Goal: Check status

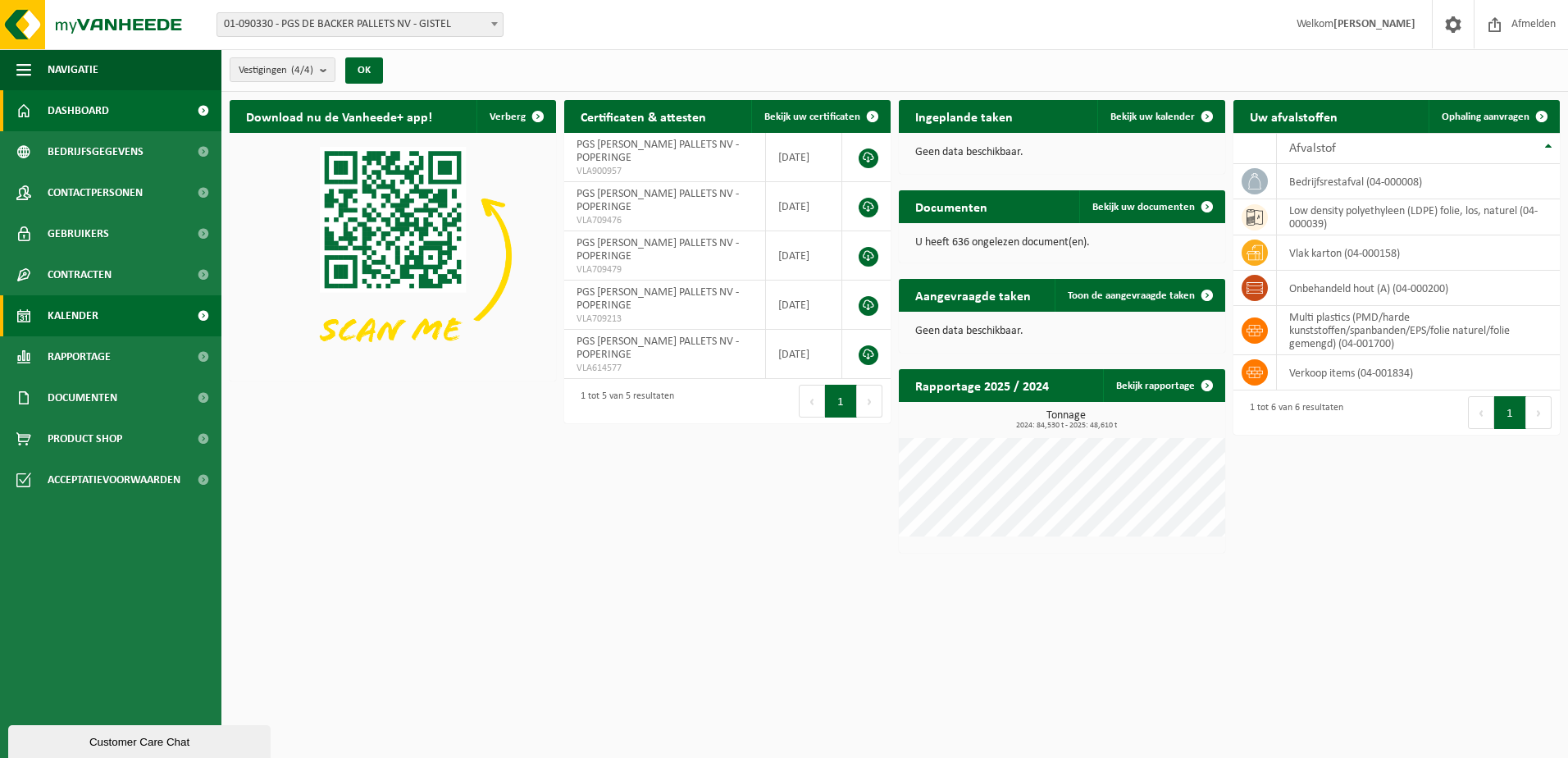
click at [76, 310] on span "Kalender" at bounding box center [73, 315] width 51 height 41
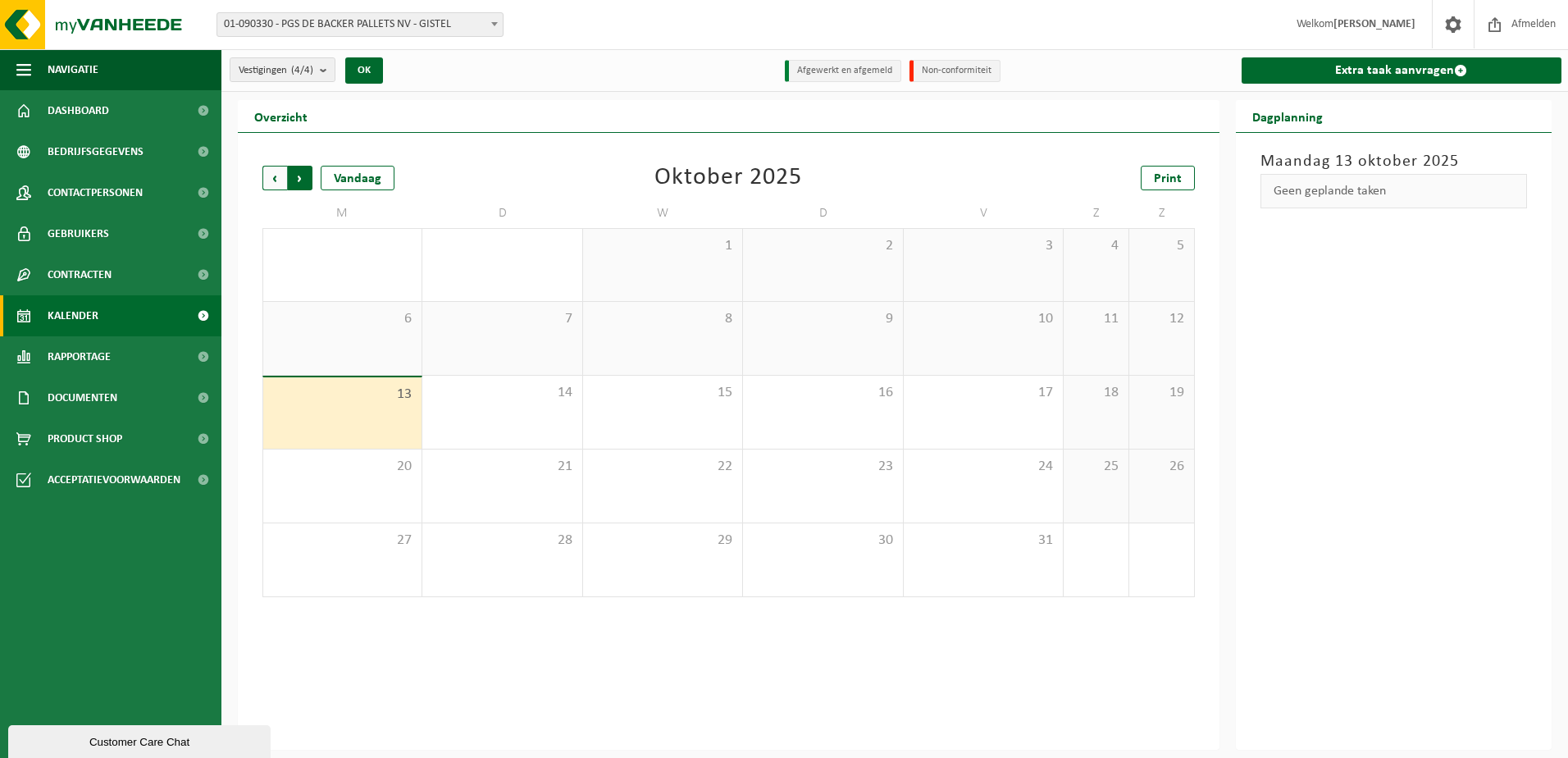
click at [273, 172] on span "Vorige" at bounding box center [275, 178] width 25 height 25
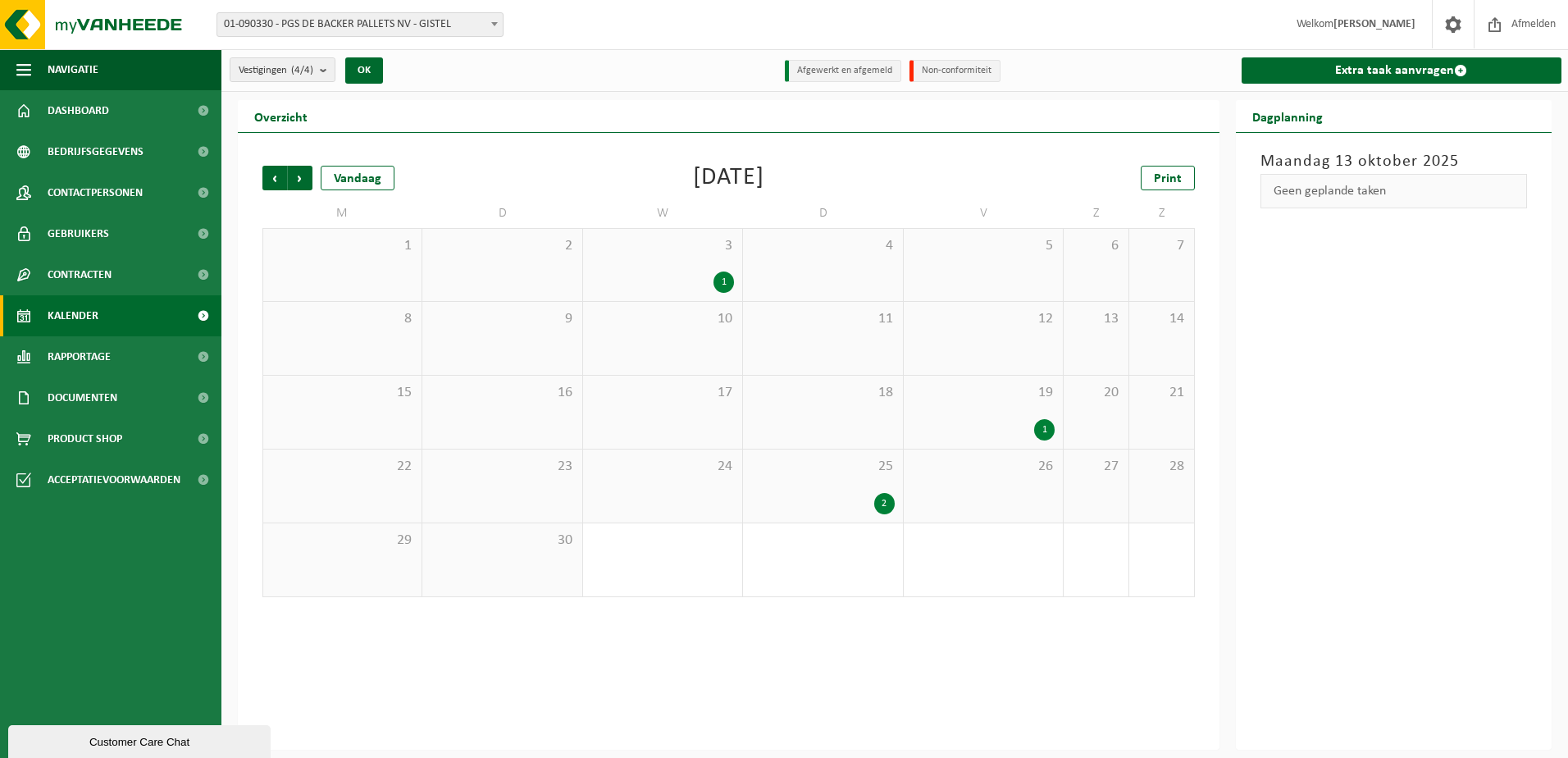
click at [884, 498] on div "2" at bounding box center [885, 503] width 21 height 22
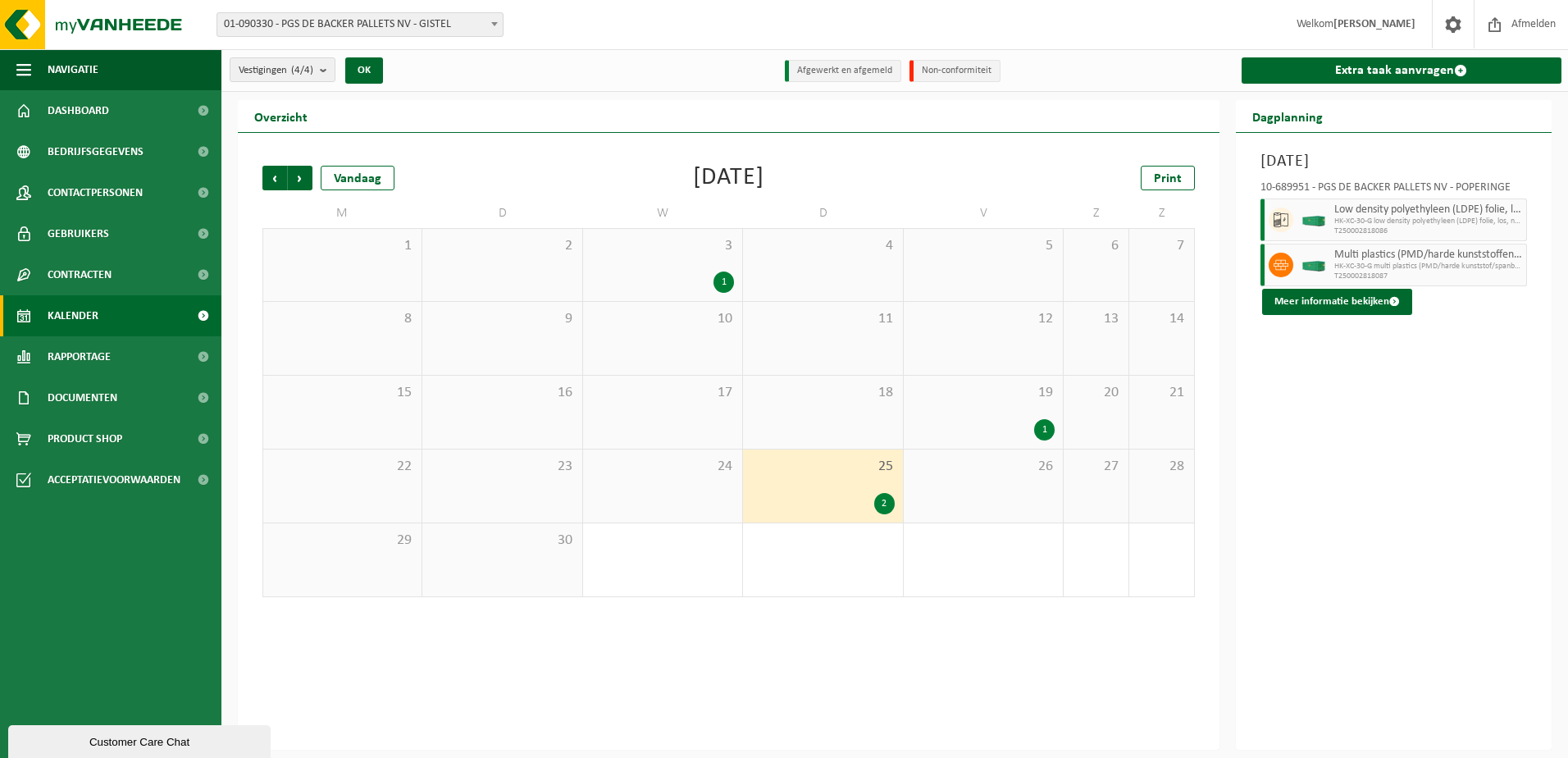
click at [1047, 424] on div "1" at bounding box center [1045, 430] width 21 height 22
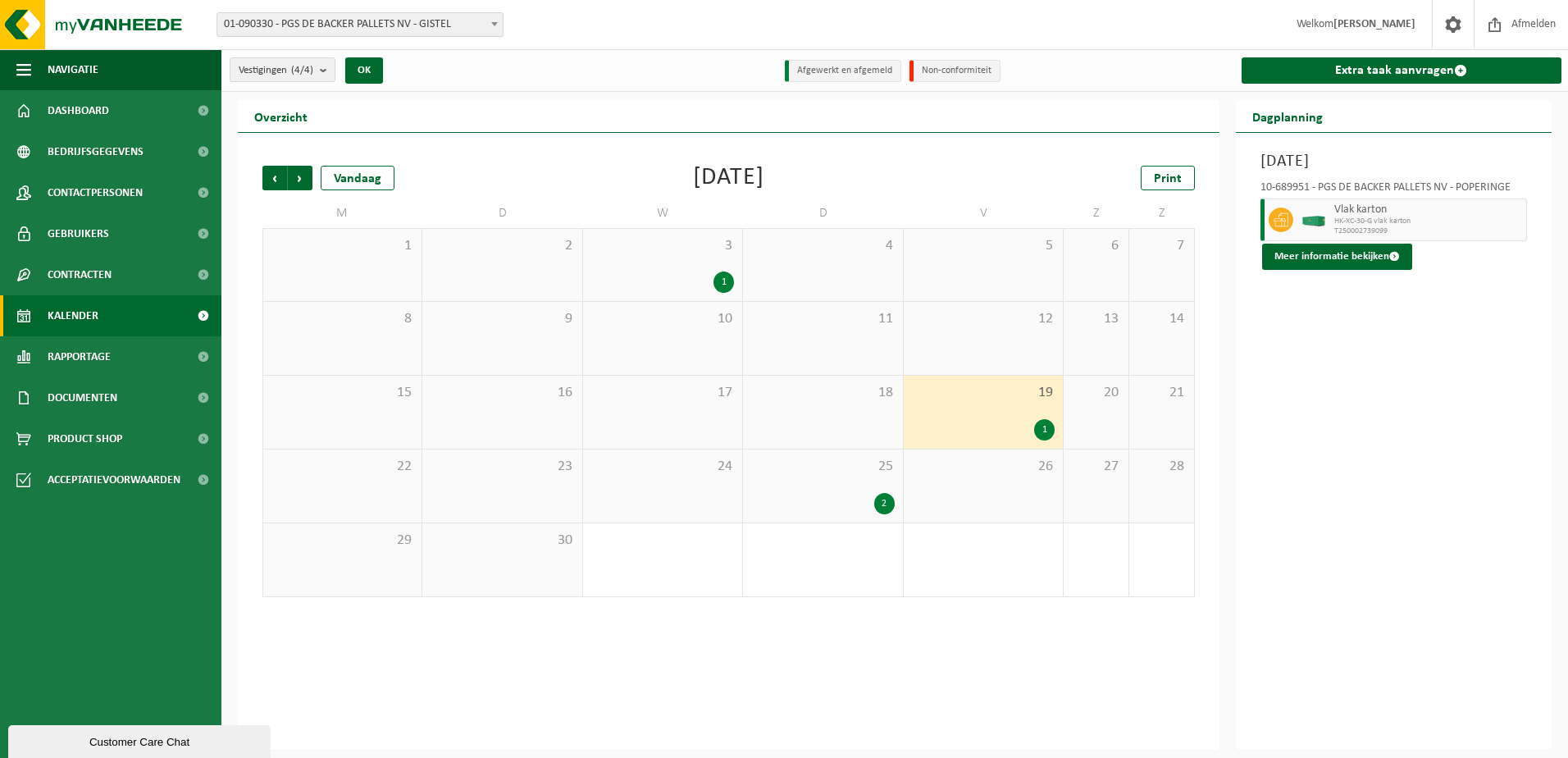
click at [724, 274] on div "1" at bounding box center [724, 282] width 21 height 22
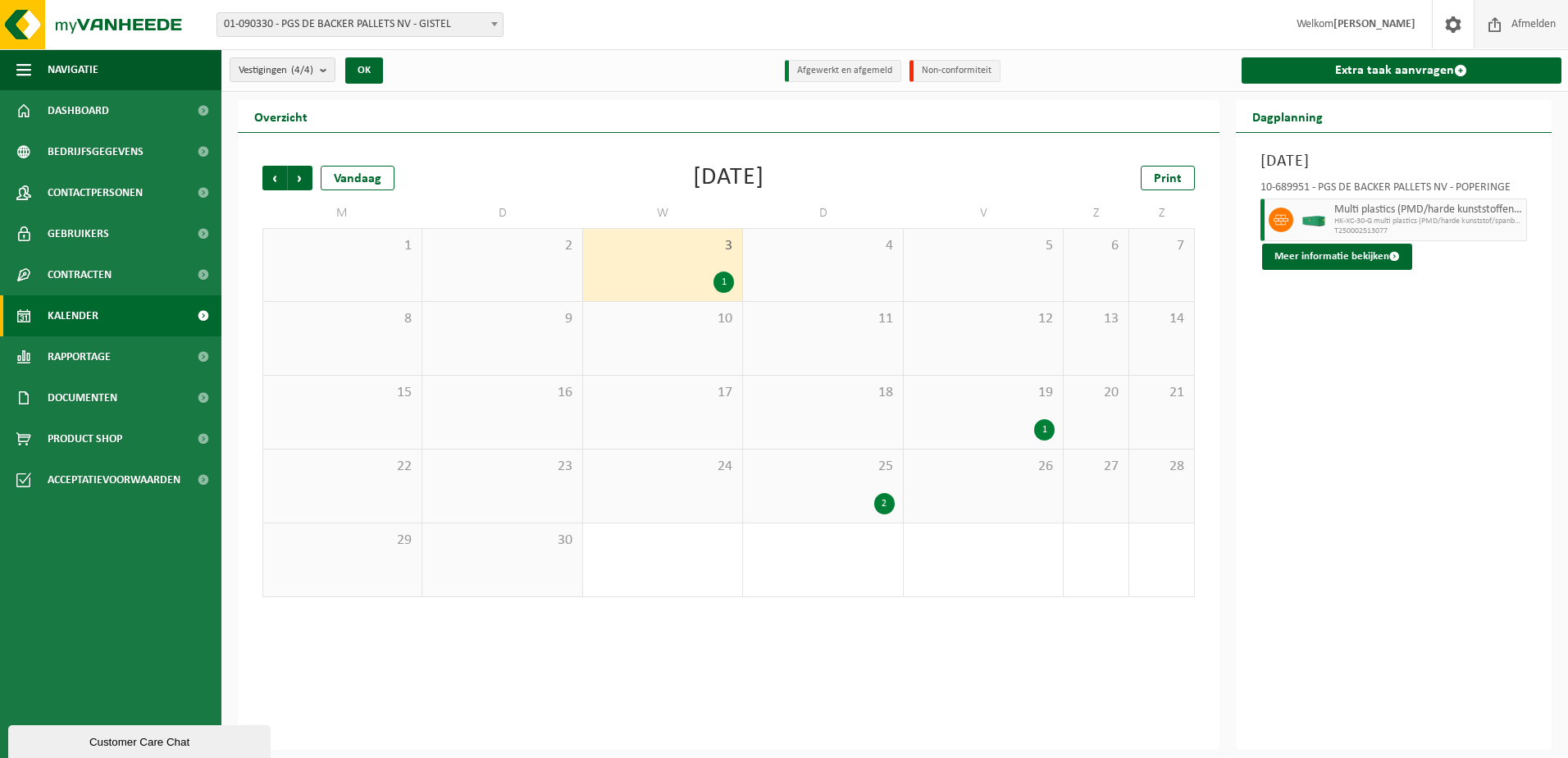
click at [1540, 20] on span "Afmelden" at bounding box center [1534, 24] width 53 height 48
